Goal: Transaction & Acquisition: Purchase product/service

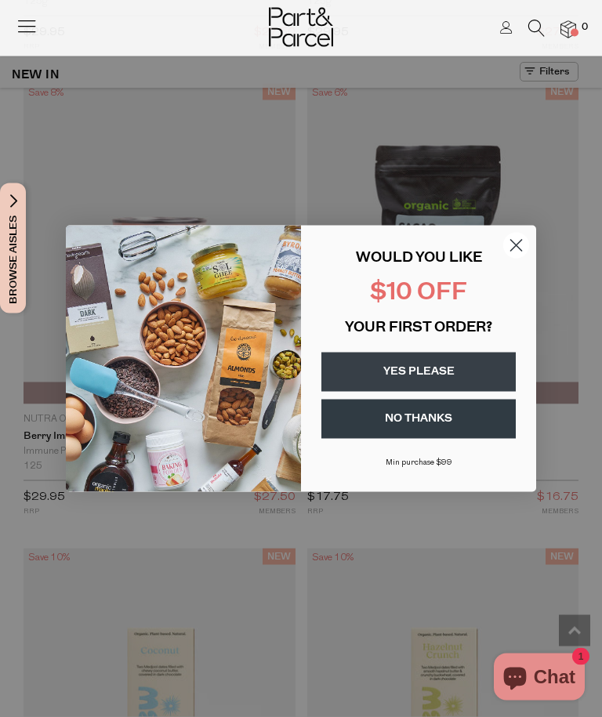
scroll to position [3482, 0]
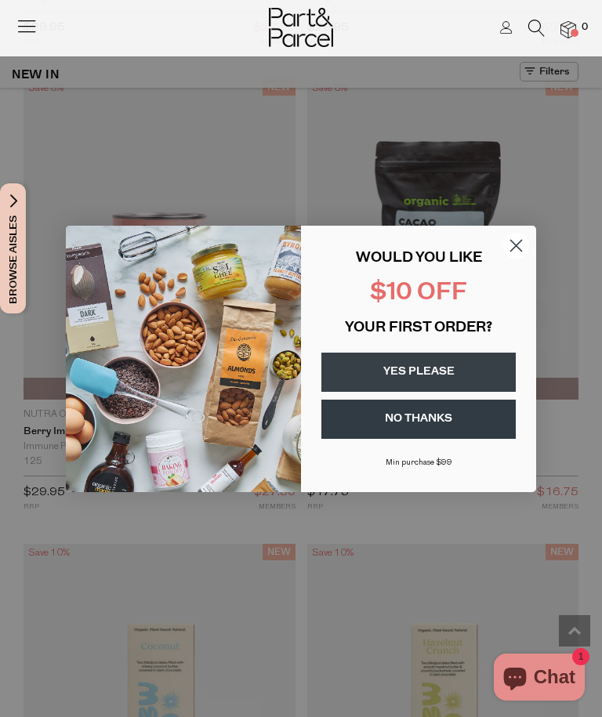
click at [528, 258] on circle "Close dialog" at bounding box center [516, 245] width 26 height 26
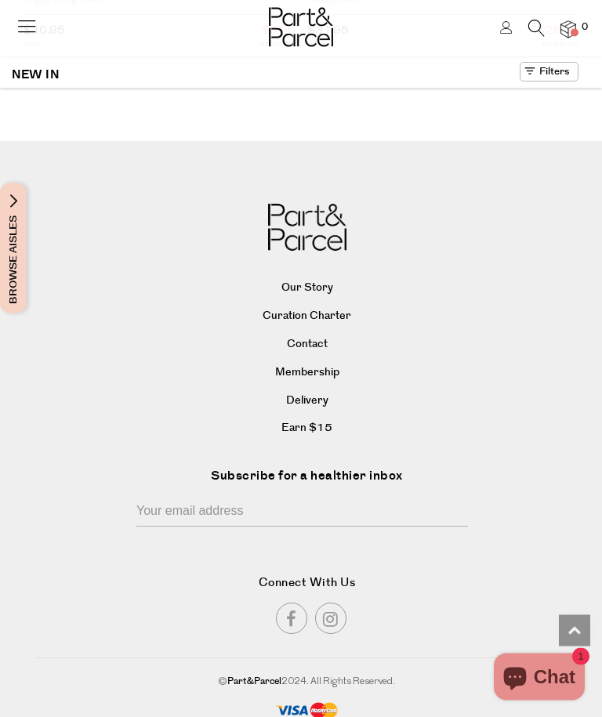
scroll to position [4874, 0]
click at [325, 301] on link "Our Story" at bounding box center [307, 290] width 539 height 24
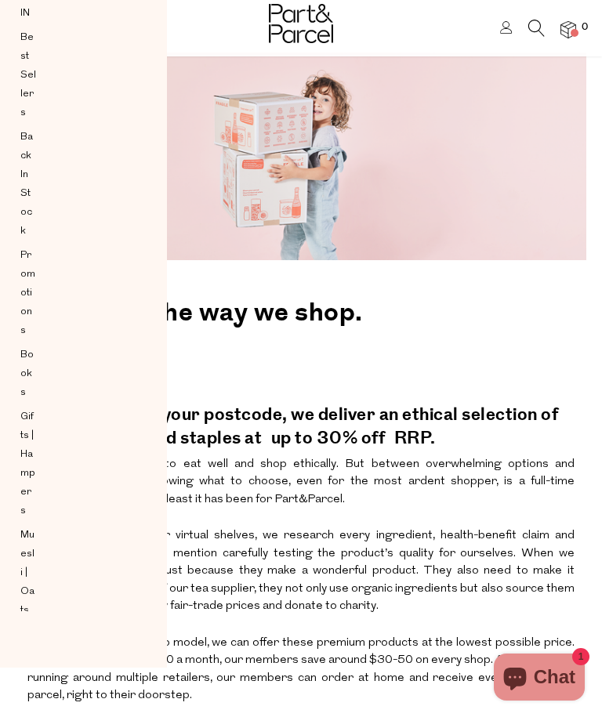
scroll to position [50, 0]
click at [477, 324] on h2 "Changing the way we shop." at bounding box center [300, 309] width 547 height 52
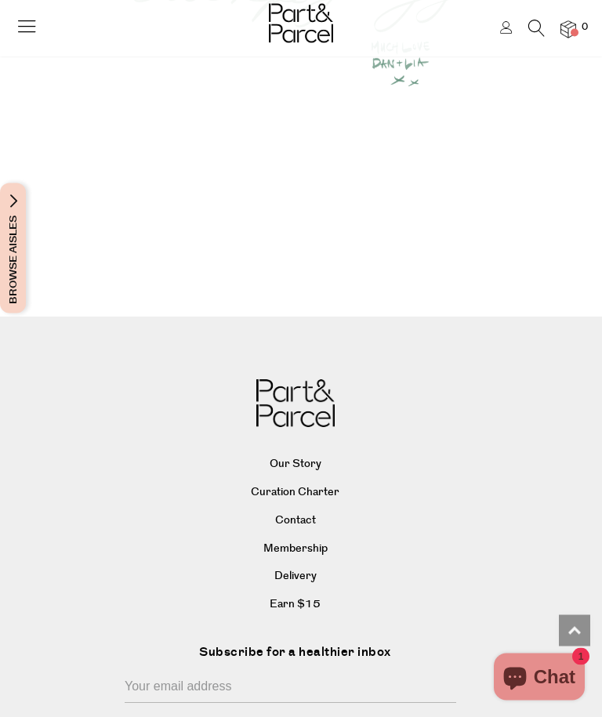
scroll to position [2049, 0]
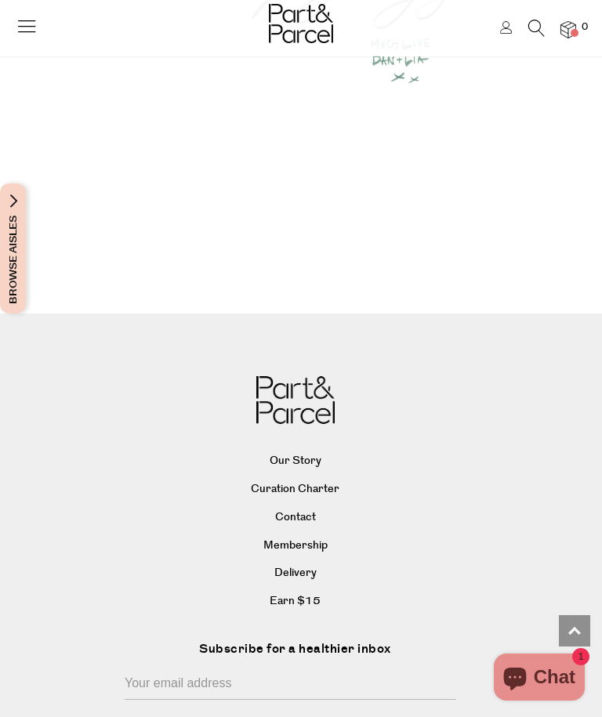
click at [296, 562] on link "Delivery" at bounding box center [295, 574] width 539 height 24
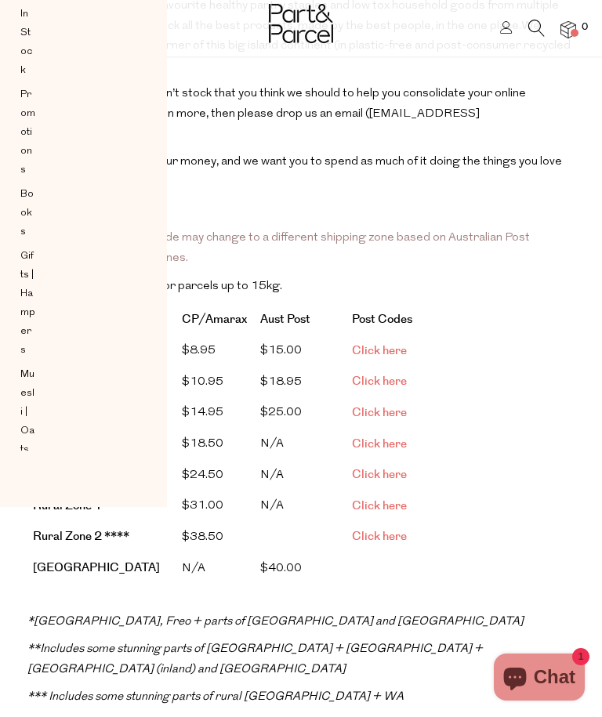
scroll to position [207, 0]
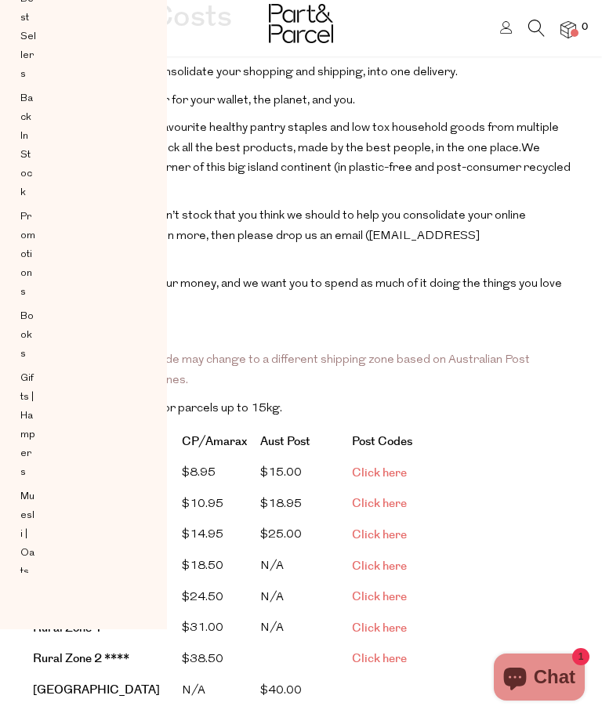
scroll to position [0, 0]
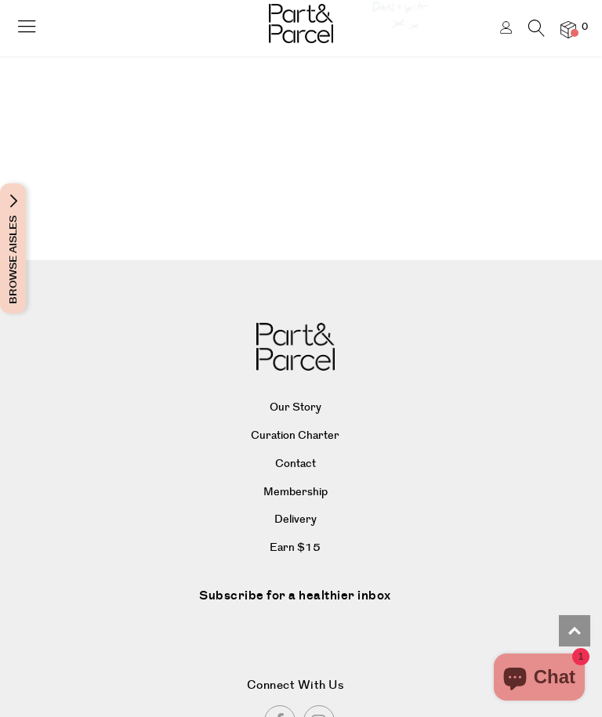
scroll to position [2101, 0]
click at [303, 510] on link "Delivery" at bounding box center [295, 522] width 539 height 24
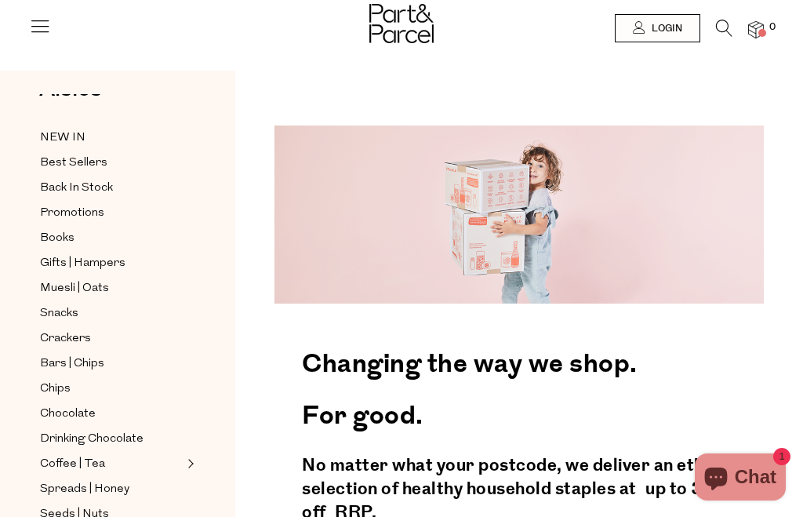
scroll to position [43, 0]
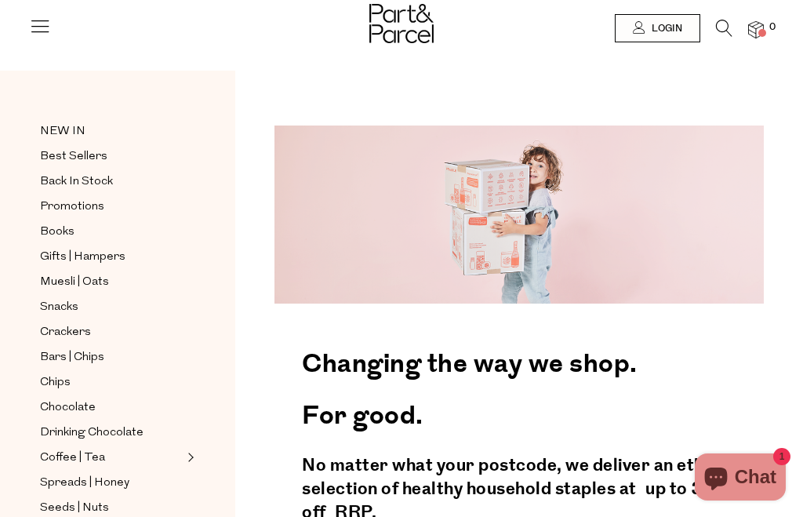
click at [64, 154] on span "Best Sellers" at bounding box center [73, 156] width 67 height 19
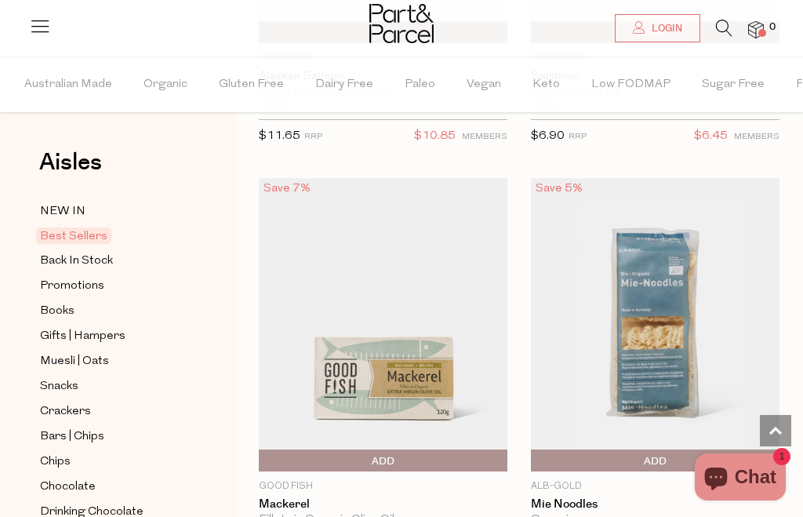
scroll to position [3485, 0]
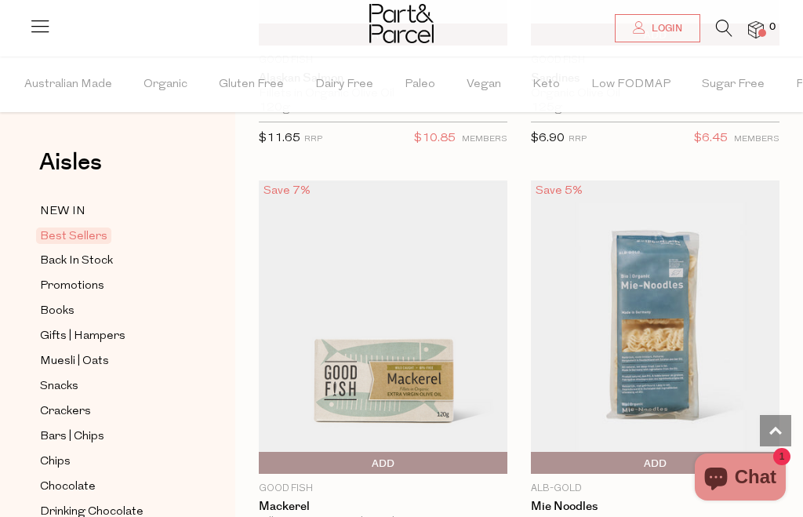
click at [685, 318] on img at bounding box center [655, 326] width 249 height 293
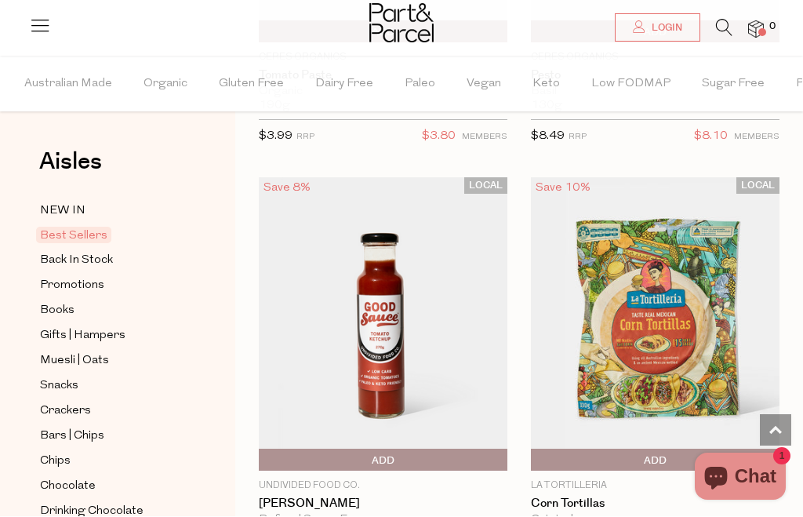
scroll to position [5636, 0]
click at [663, 315] on img at bounding box center [655, 323] width 249 height 293
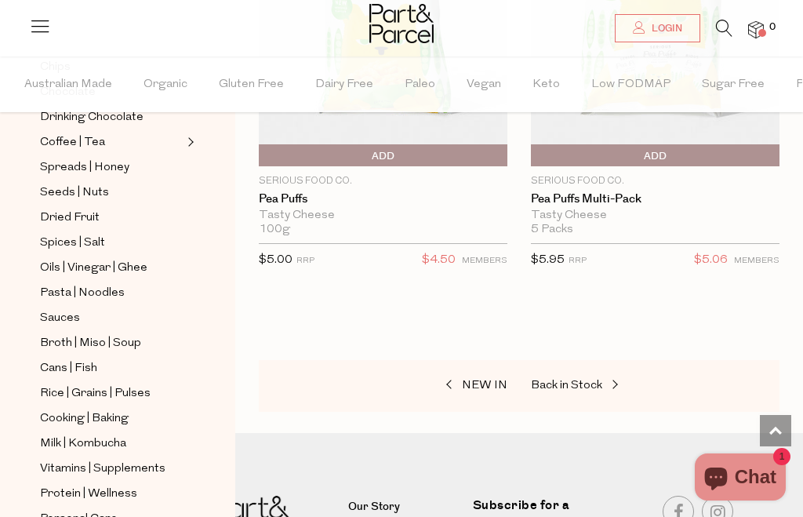
scroll to position [390, 0]
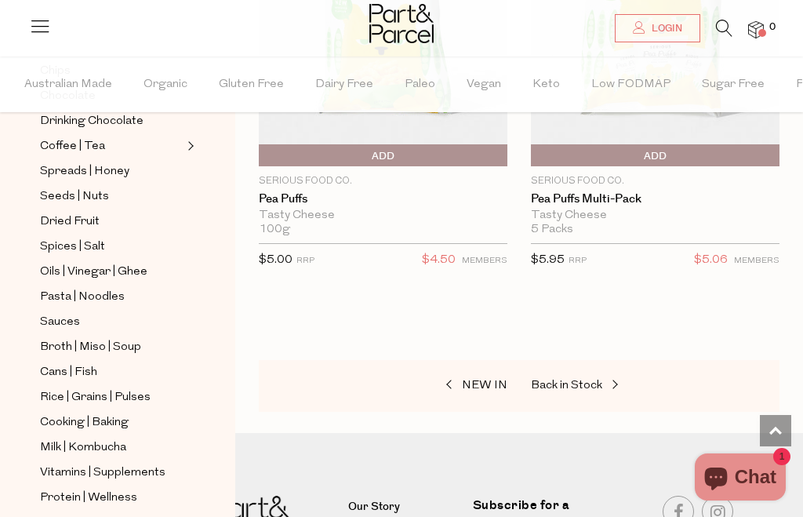
click at [67, 413] on span "Cooking | Baking" at bounding box center [84, 422] width 89 height 19
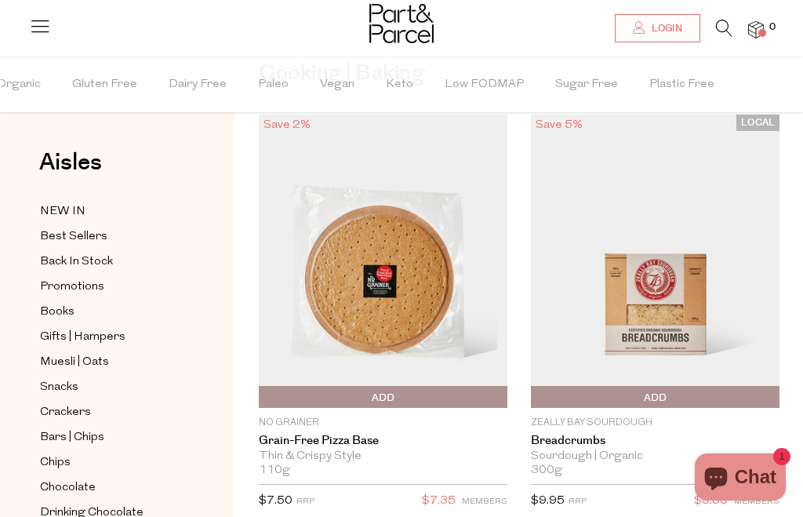
scroll to position [0, 145]
click at [485, 78] on span "Low FODMAP" at bounding box center [485, 84] width 79 height 55
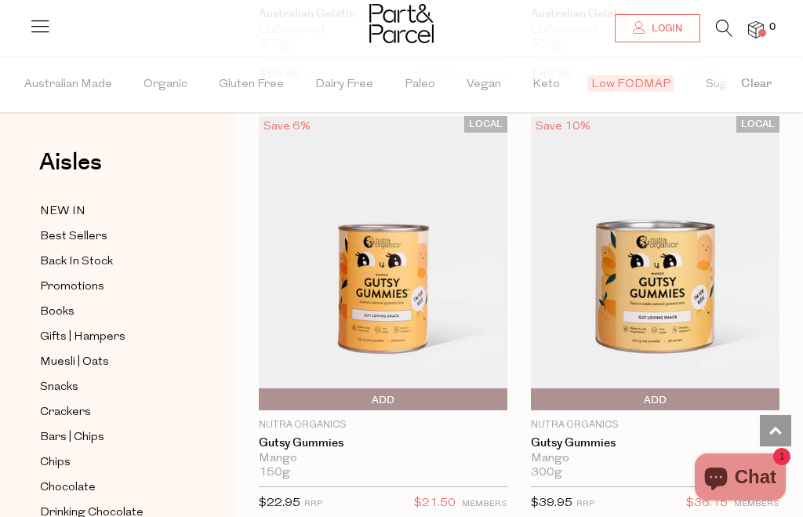
scroll to position [3212, 0]
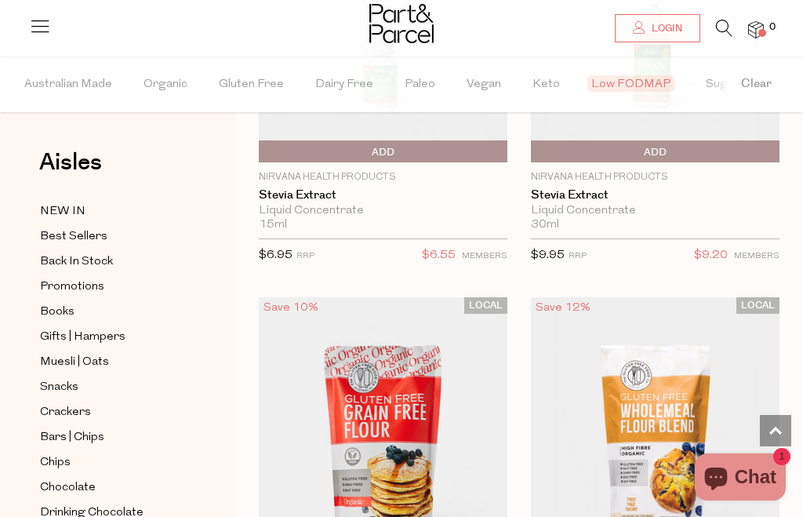
scroll to position [8046, 0]
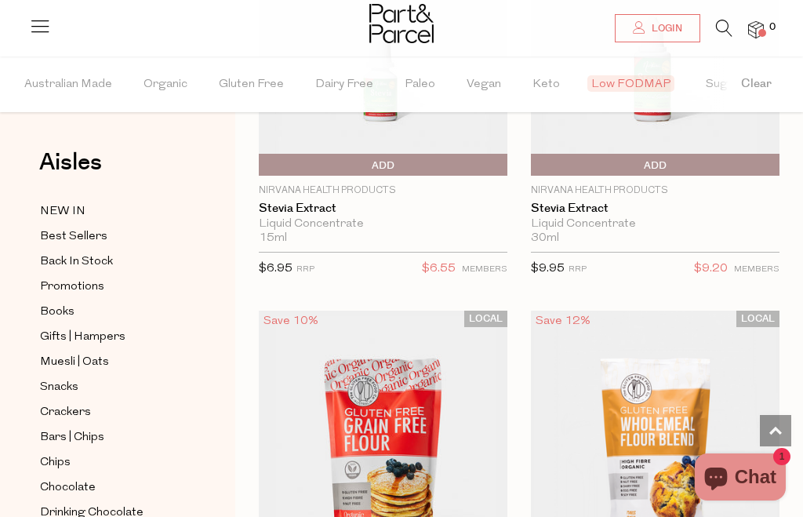
click at [710, 92] on button "Clear" at bounding box center [756, 84] width 93 height 56
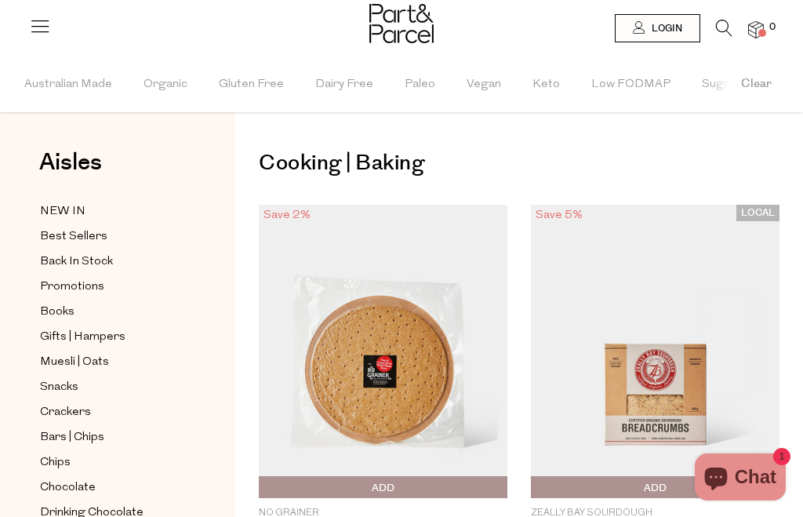
click at [706, 90] on span "Sugar Free" at bounding box center [733, 84] width 63 height 55
click at [347, 79] on span "Dairy Free" at bounding box center [344, 84] width 58 height 55
click at [72, 84] on span "Australian Made" at bounding box center [68, 84] width 88 height 55
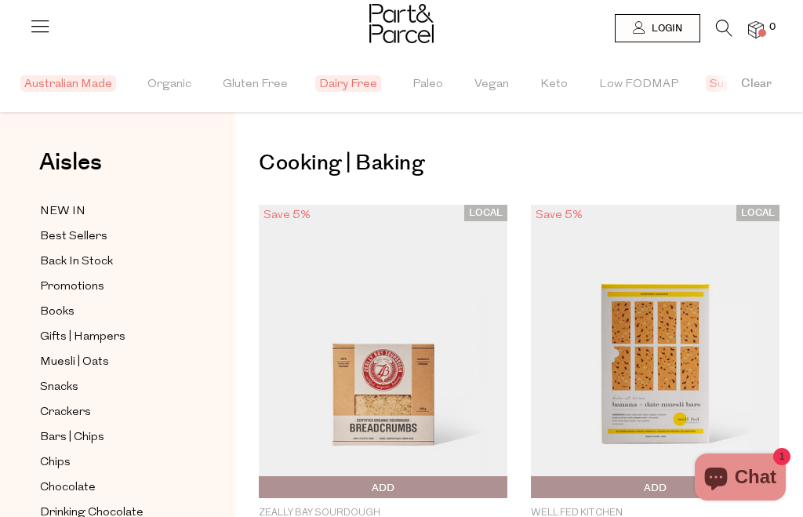
click at [67, 205] on span "NEW IN" at bounding box center [62, 211] width 45 height 19
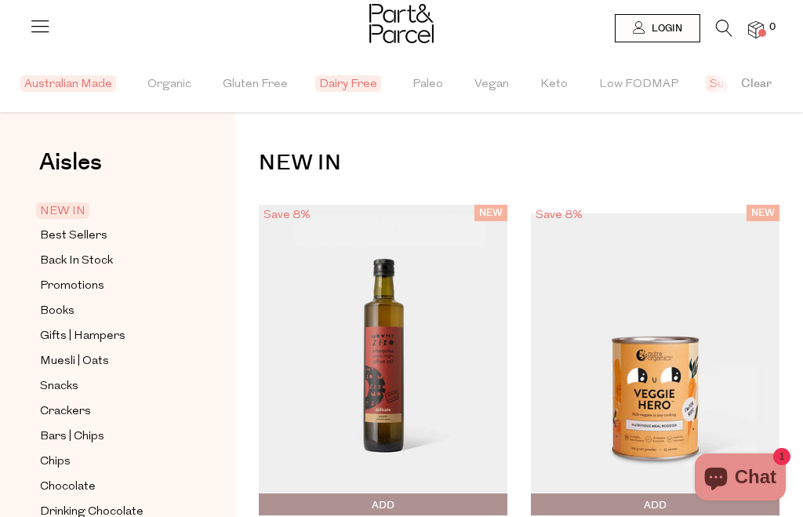
click at [728, 24] on icon at bounding box center [724, 28] width 16 height 17
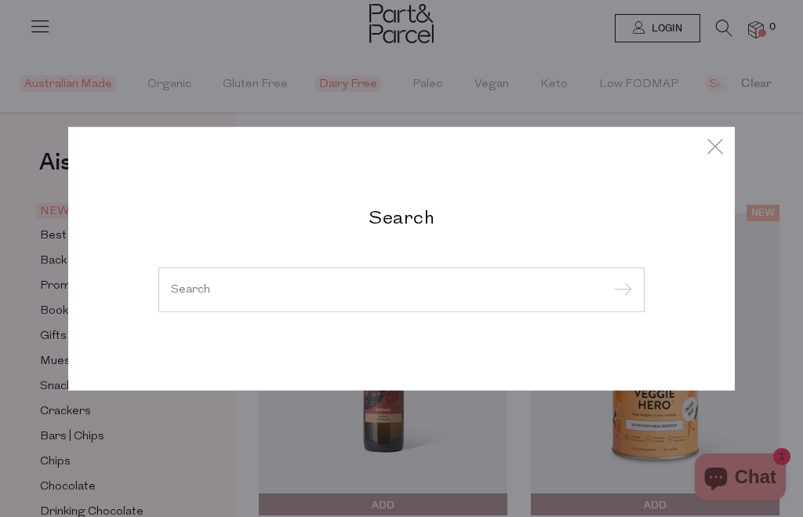
click at [526, 293] on input "search" at bounding box center [401, 289] width 461 height 12
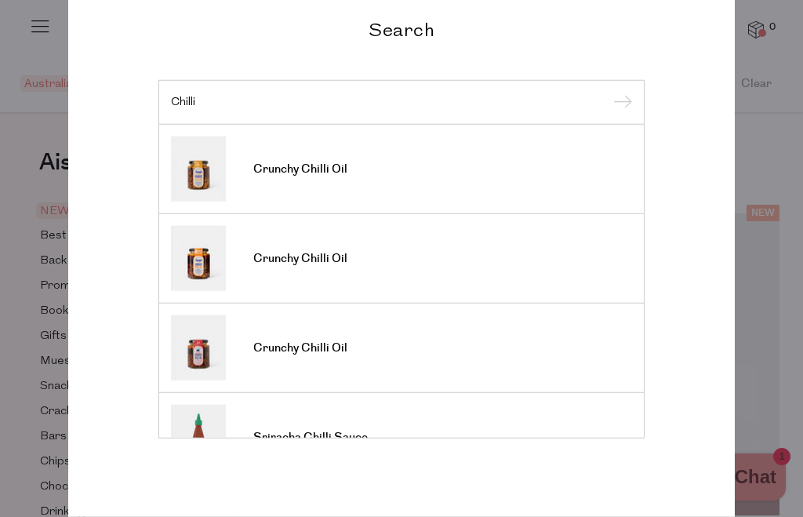
scroll to position [31, 0]
type input "Chilli"
click at [387, 165] on link "Crunchy Chilli Oil" at bounding box center [401, 168] width 461 height 65
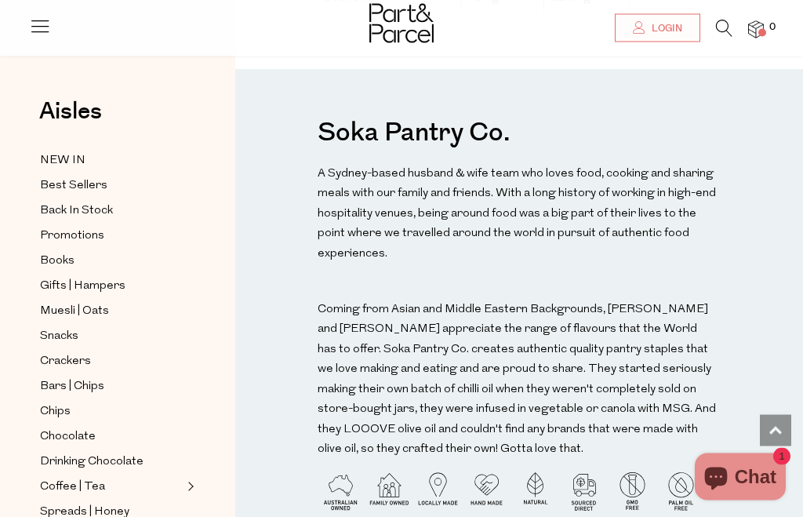
scroll to position [1774, 0]
